Goal: Task Accomplishment & Management: Manage account settings

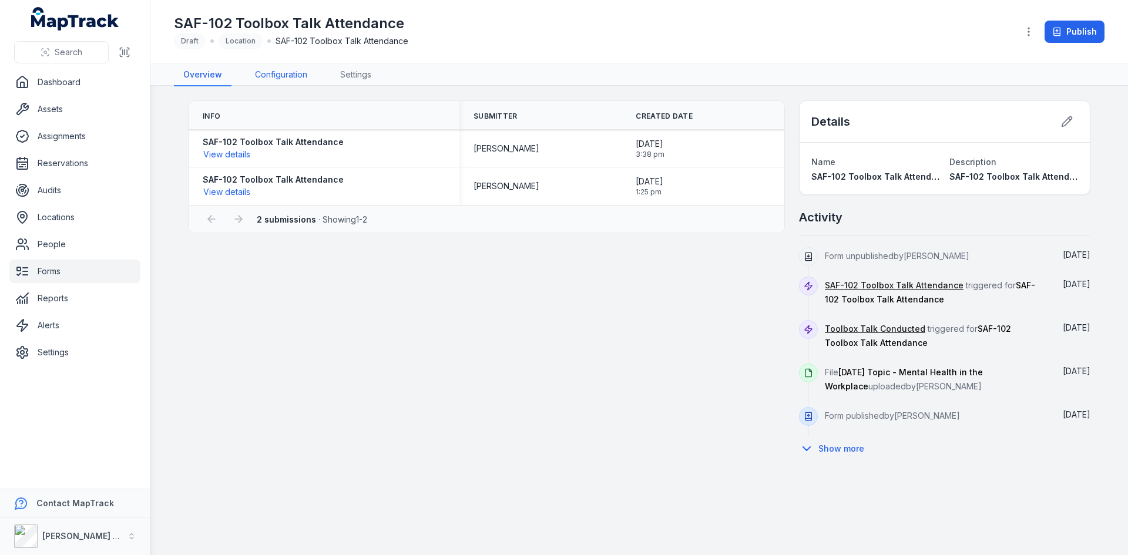
click at [291, 71] on link "Configuration" at bounding box center [281, 75] width 71 height 22
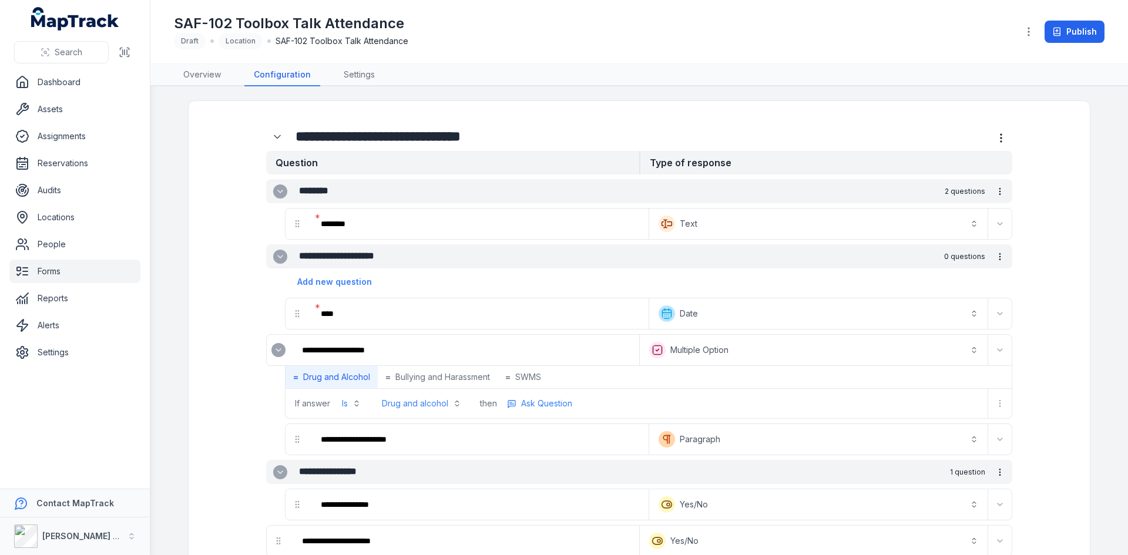
click at [323, 403] on span "If answer" at bounding box center [312, 404] width 35 height 12
click at [350, 399] on button "Is" at bounding box center [351, 403] width 33 height 21
click at [316, 400] on div "If answer Is" at bounding box center [327, 403] width 82 height 29
click at [310, 402] on span "If answer" at bounding box center [312, 404] width 35 height 12
click at [999, 407] on icon "more-detail" at bounding box center [999, 403] width 9 height 9
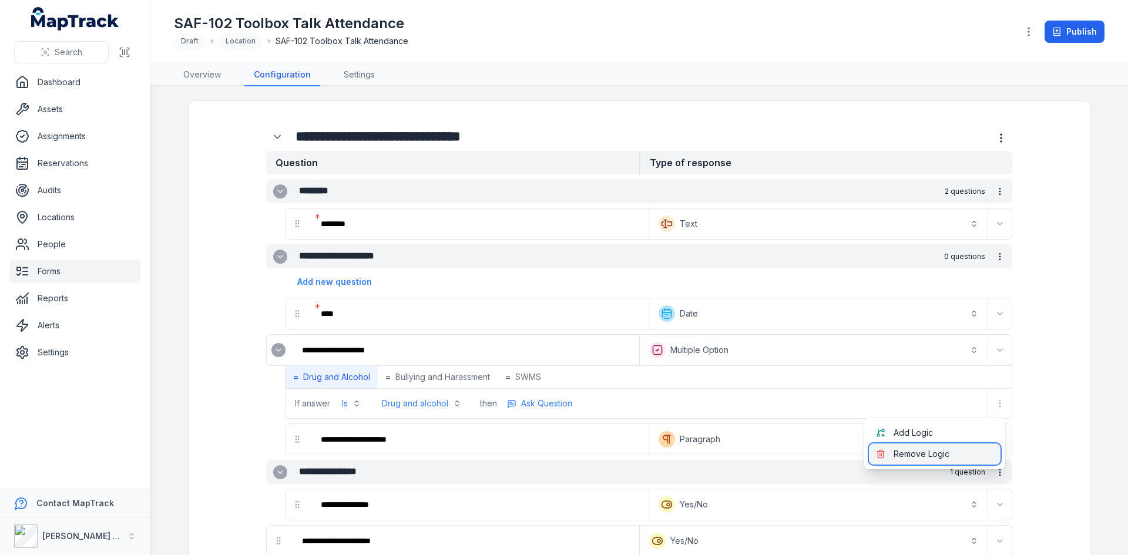
click at [930, 457] on div "Remove Logic" at bounding box center [935, 454] width 132 height 21
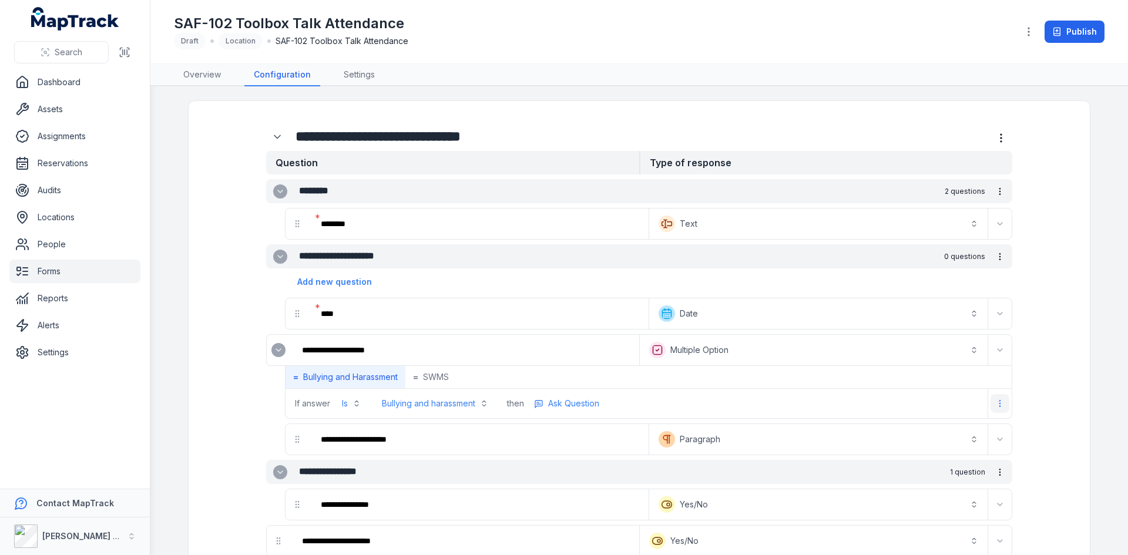
click at [997, 402] on icon "more-detail" at bounding box center [999, 403] width 9 height 9
click at [903, 463] on div "Remove Logic" at bounding box center [935, 454] width 132 height 21
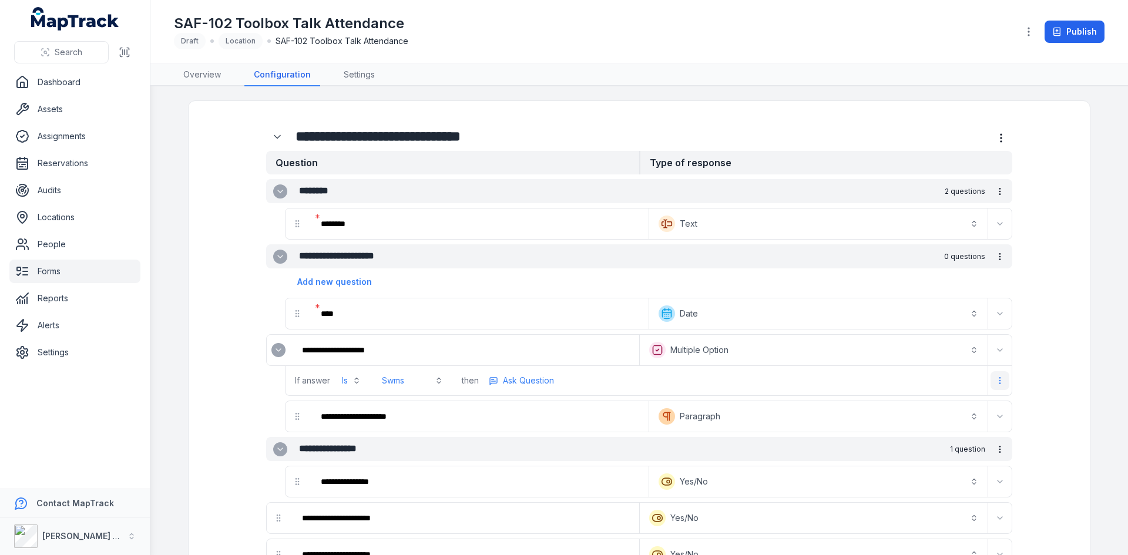
click at [1000, 383] on icon "more-detail" at bounding box center [999, 380] width 9 height 9
click at [910, 428] on div "Remove Logic" at bounding box center [935, 431] width 132 height 21
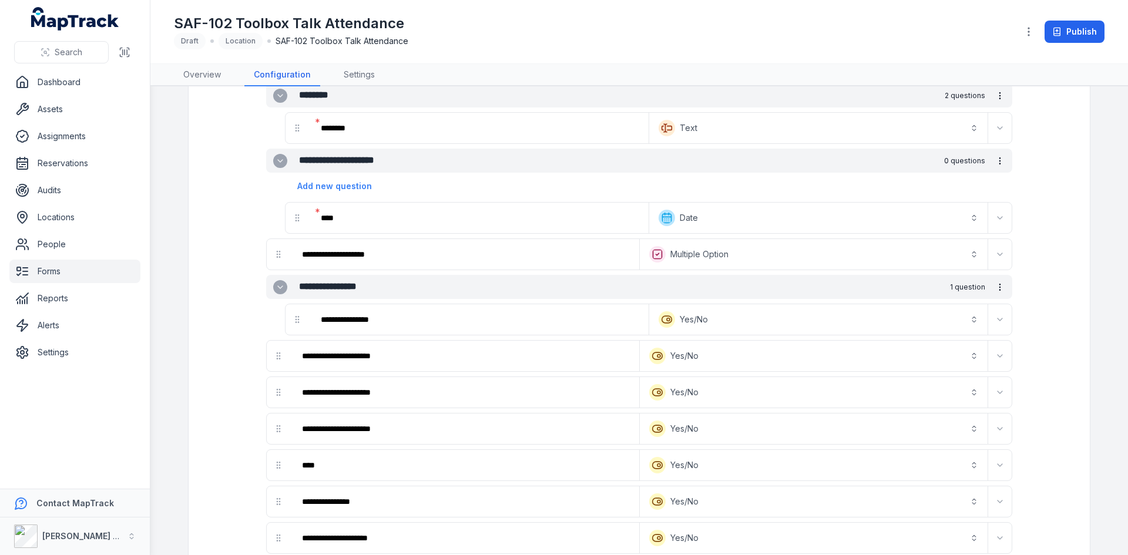
scroll to position [118, 0]
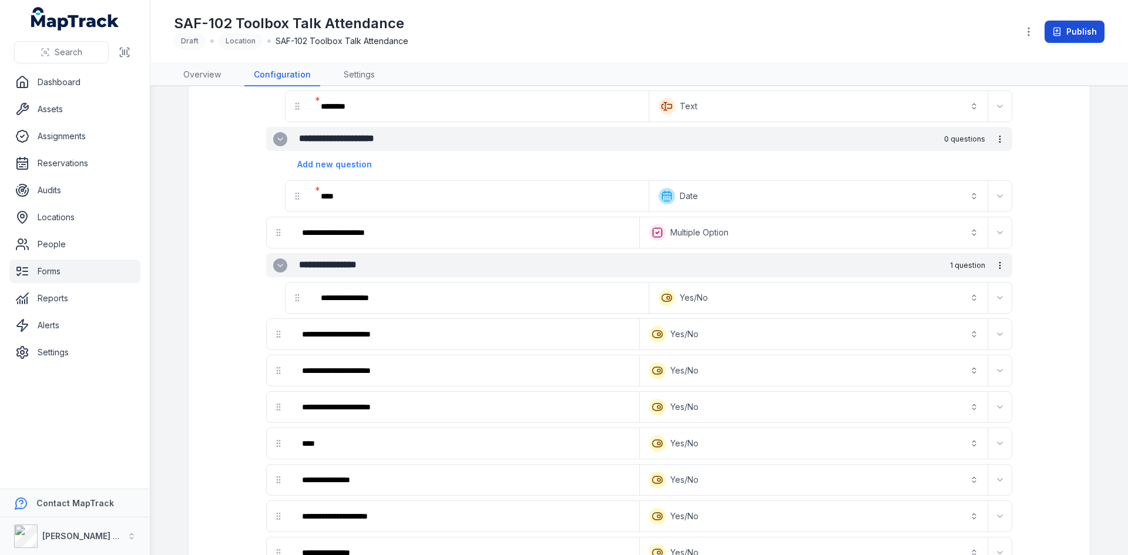
click at [1085, 34] on button "Publish" at bounding box center [1075, 32] width 60 height 22
